Goal: Transaction & Acquisition: Book appointment/travel/reservation

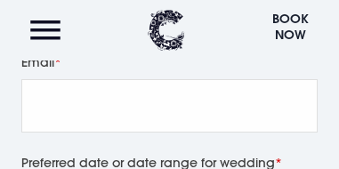
scroll to position [729, 0]
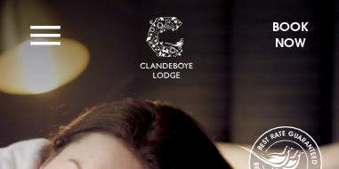
click at [292, 27] on button "Book Now" at bounding box center [289, 38] width 55 height 43
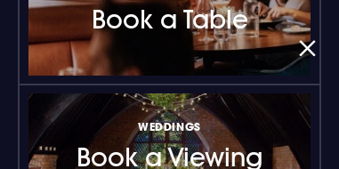
click at [297, 48] on button "button" at bounding box center [304, 50] width 24 height 32
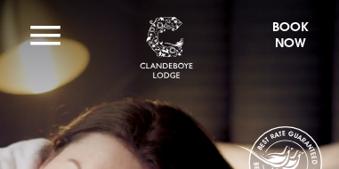
click at [297, 48] on button "button" at bounding box center [304, 50] width 24 height 32
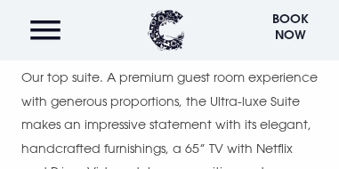
scroll to position [1831, 0]
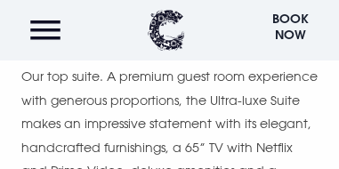
click at [296, 18] on button "Book Now" at bounding box center [289, 30] width 55 height 43
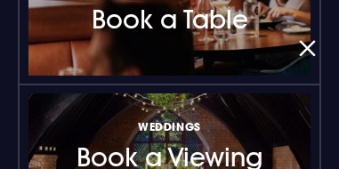
scroll to position [1991, 0]
click at [306, 48] on button "button" at bounding box center [304, 50] width 24 height 32
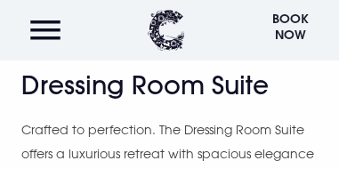
scroll to position [2844, 0]
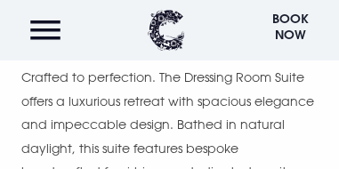
scroll to position [2862, 0]
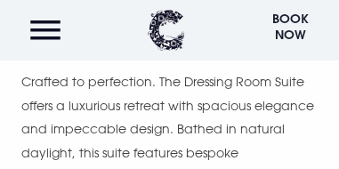
scroll to position [2773, 0]
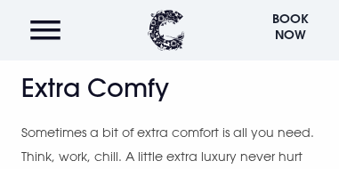
scroll to position [5493, 0]
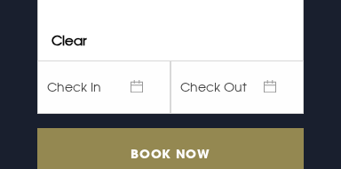
scroll to position [391, 0]
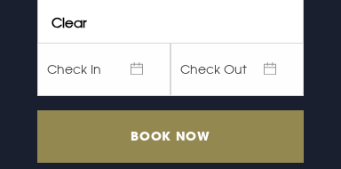
click at [85, 83] on span "Check In" at bounding box center [103, 69] width 133 height 53
click at [131, 84] on span "Check In" at bounding box center [103, 69] width 133 height 53
click at [132, 81] on span "Check In" at bounding box center [103, 69] width 133 height 53
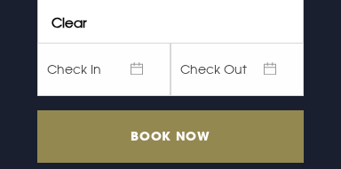
click at [269, 82] on "Check Out" at bounding box center [237, 69] width 133 height 53
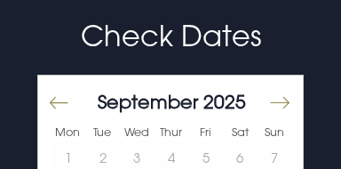
scroll to position [57, 0]
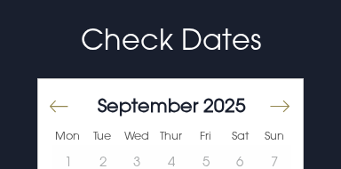
click at [282, 120] on button "Move forward to switch to the next month." at bounding box center [278, 105] width 21 height 37
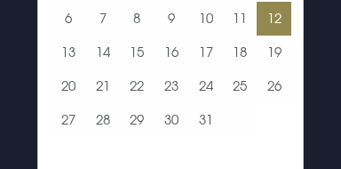
scroll to position [235, 0]
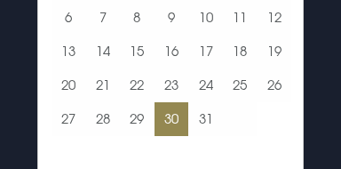
click at [171, 136] on button "30" at bounding box center [172, 119] width 35 height 34
click at [170, 136] on button "30" at bounding box center [172, 119] width 35 height 34
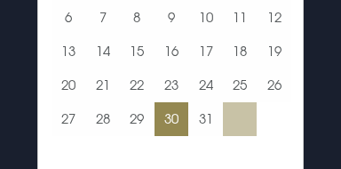
click at [237, 136] on td at bounding box center [240, 119] width 35 height 34
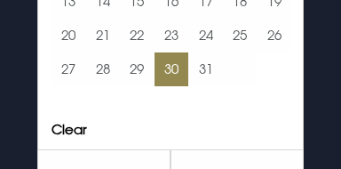
scroll to position [288, 0]
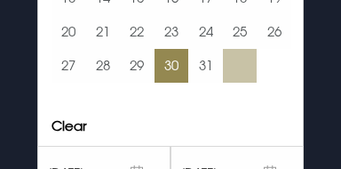
click at [232, 83] on td at bounding box center [240, 66] width 35 height 34
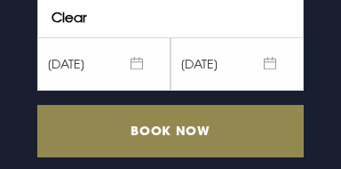
scroll to position [412, 0]
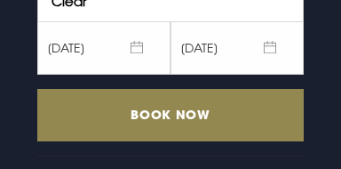
click at [269, 55] on "31/10/2025" at bounding box center [237, 47] width 133 height 53
click at [269, 56] on "31/10/2025" at bounding box center [237, 47] width 133 height 53
click at [261, 61] on "31/10/2025" at bounding box center [237, 47] width 133 height 53
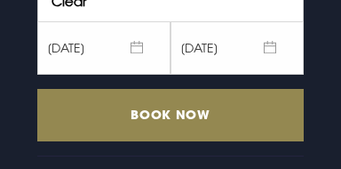
click at [267, 60] on "31/10/2025" at bounding box center [237, 47] width 133 height 53
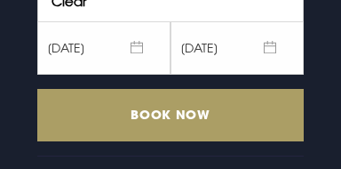
click at [192, 132] on input "Book Now" at bounding box center [170, 115] width 267 height 52
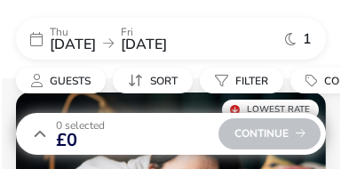
scroll to position [274, 0]
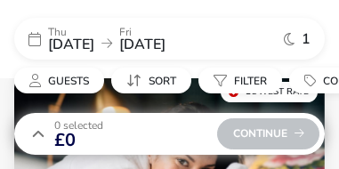
click at [152, 44] on div "Thu 30 Oct 2025 Fri 31 Oct 2025" at bounding box center [162, 39] width 228 height 25
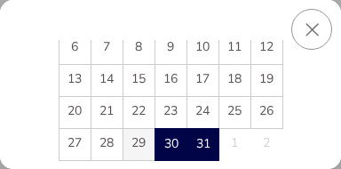
scroll to position [178, 0]
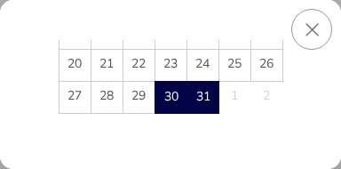
click at [238, 96] on td "1" at bounding box center [235, 97] width 32 height 32
click at [316, 26] on button "Close" at bounding box center [312, 29] width 41 height 41
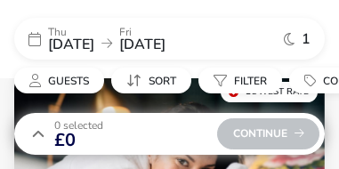
click at [306, 40] on span "1" at bounding box center [305, 39] width 9 height 14
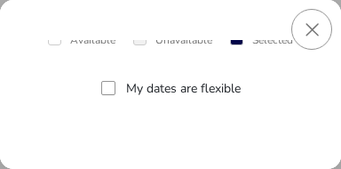
scroll to position [326, 0]
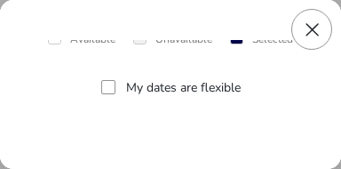
click at [316, 30] on button "Close" at bounding box center [312, 29] width 41 height 41
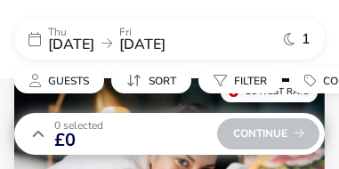
click at [304, 40] on span "1" at bounding box center [305, 39] width 9 height 14
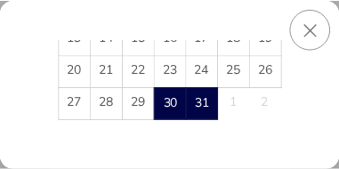
scroll to position [166, 0]
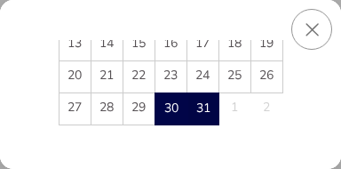
click at [204, 113] on span "31" at bounding box center [203, 108] width 31 height 31
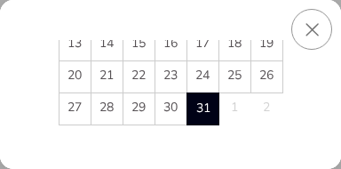
click at [204, 112] on span "31" at bounding box center [203, 108] width 31 height 31
click at [311, 31] on button "Close" at bounding box center [312, 29] width 41 height 41
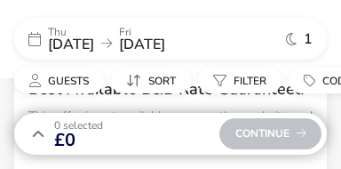
click at [284, 32] on button "Close" at bounding box center [269, 46] width 28 height 28
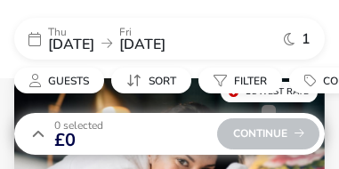
click at [271, 140] on div "Continue" at bounding box center [268, 133] width 102 height 31
click at [269, 133] on div "Continue" at bounding box center [268, 133] width 102 height 31
click at [306, 132] on div "Continue" at bounding box center [268, 133] width 102 height 31
click at [307, 132] on span at bounding box center [307, 132] width 0 height 0
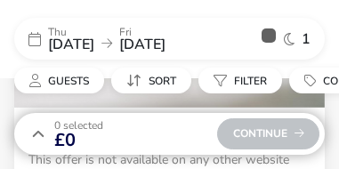
scroll to position [416, 0]
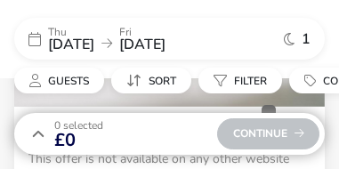
click at [282, 135] on div "Continue" at bounding box center [268, 133] width 102 height 31
click at [304, 135] on div "Continue" at bounding box center [268, 133] width 102 height 31
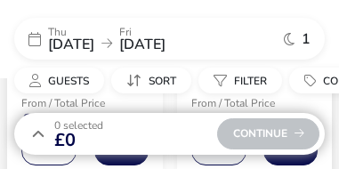
scroll to position [629, 0]
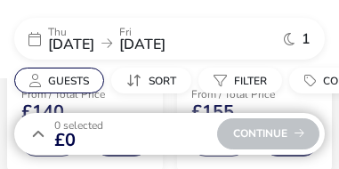
click at [82, 81] on span "Guests" at bounding box center [68, 81] width 41 height 14
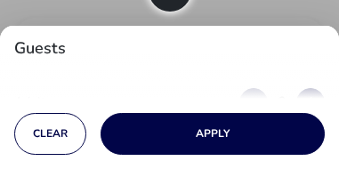
scroll to position [700, 0]
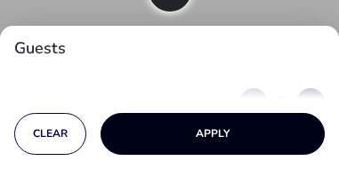
click at [228, 140] on button "Apply" at bounding box center [212, 134] width 224 height 42
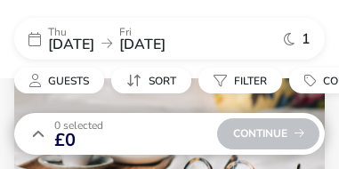
scroll to position [1020, 0]
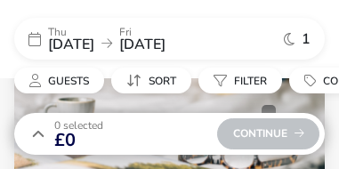
click at [275, 135] on div "Continue" at bounding box center [268, 133] width 102 height 31
click at [298, 132] on div "Continue" at bounding box center [268, 133] width 102 height 31
click at [299, 132] on span at bounding box center [299, 132] width 0 height 0
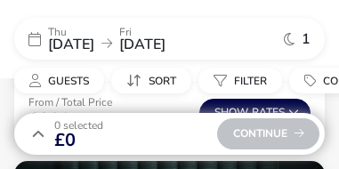
scroll to position [1251, 0]
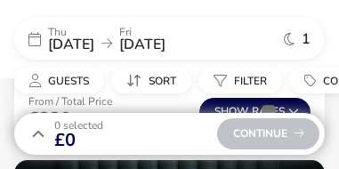
click at [265, 133] on div "Continue" at bounding box center [268, 133] width 102 height 31
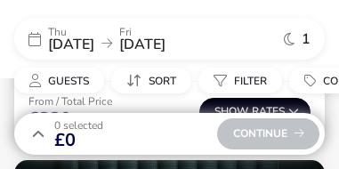
click at [283, 110] on button "Show Rates" at bounding box center [254, 112] width 111 height 28
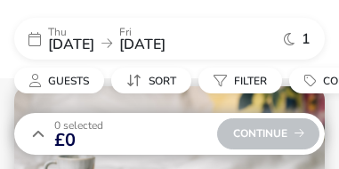
scroll to position [961, 0]
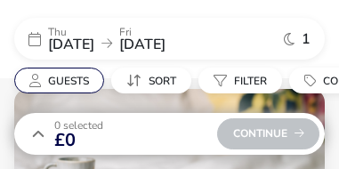
click at [70, 77] on span "Guests" at bounding box center [68, 81] width 41 height 14
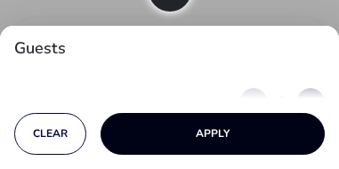
click at [212, 136] on button "Apply" at bounding box center [212, 134] width 224 height 42
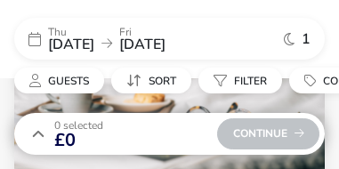
scroll to position [1085, 0]
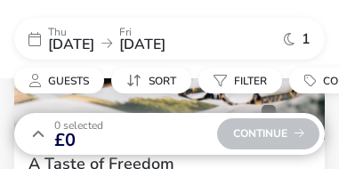
click at [268, 132] on div "Continue" at bounding box center [268, 133] width 102 height 31
click at [266, 133] on span at bounding box center [266, 133] width 0 height 0
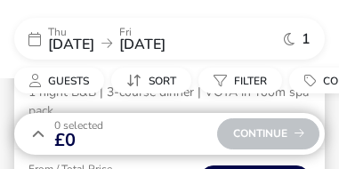
scroll to position [2116, 0]
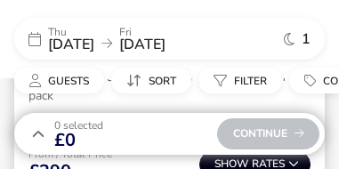
click at [266, 165] on button "Show Rates" at bounding box center [254, 164] width 111 height 28
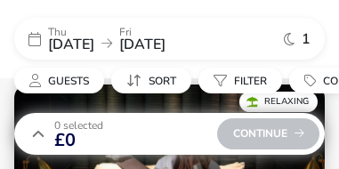
scroll to position [1878, 0]
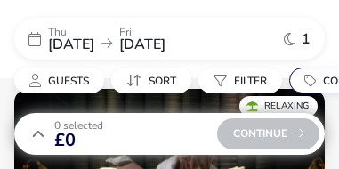
click at [303, 78] on button "Codes" at bounding box center [331, 81] width 84 height 26
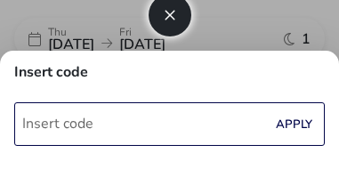
scroll to position [1985, 0]
